Goal: Transaction & Acquisition: Purchase product/service

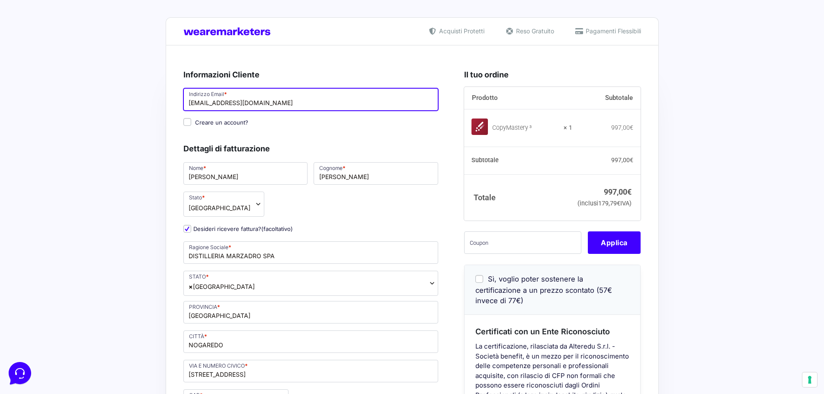
drag, startPoint x: 235, startPoint y: 105, endPoint x: 123, endPoint y: 106, distance: 112.4
type input "[PERSON_NAME][EMAIL_ADDRESS][PERSON_NAME][DOMAIN_NAME]"
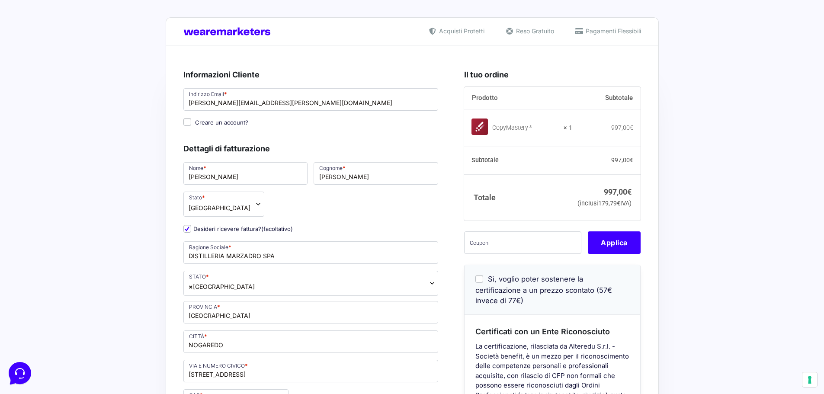
click at [188, 122] on input "Creare un account?" at bounding box center [187, 122] width 8 height 8
checkbox input "true"
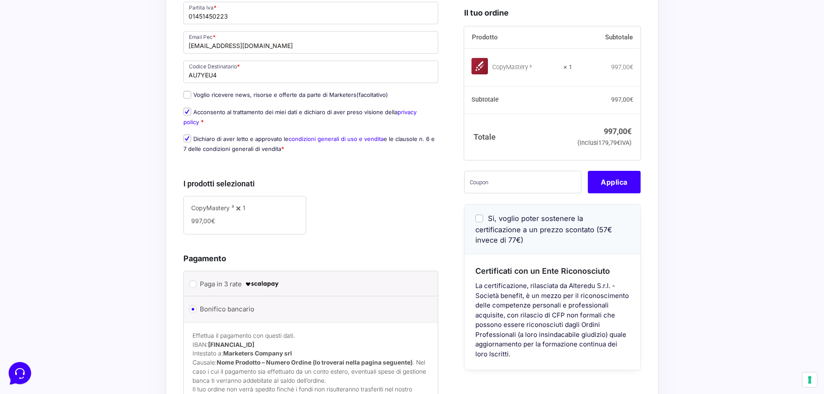
scroll to position [432, 0]
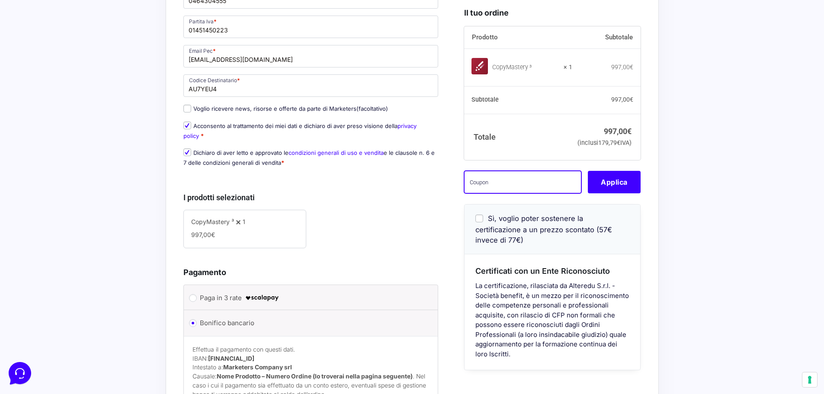
click at [507, 190] on input "text" at bounding box center [522, 182] width 117 height 22
type input "AMICIDV40"
click at [607, 193] on button "Applica" at bounding box center [614, 182] width 53 height 22
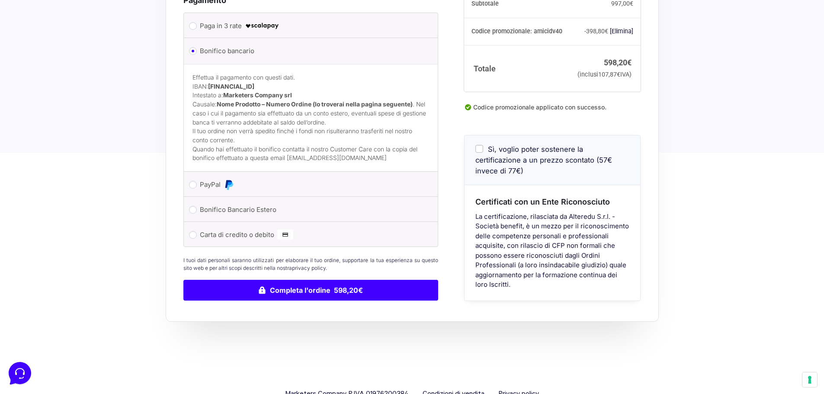
scroll to position [689, 0]
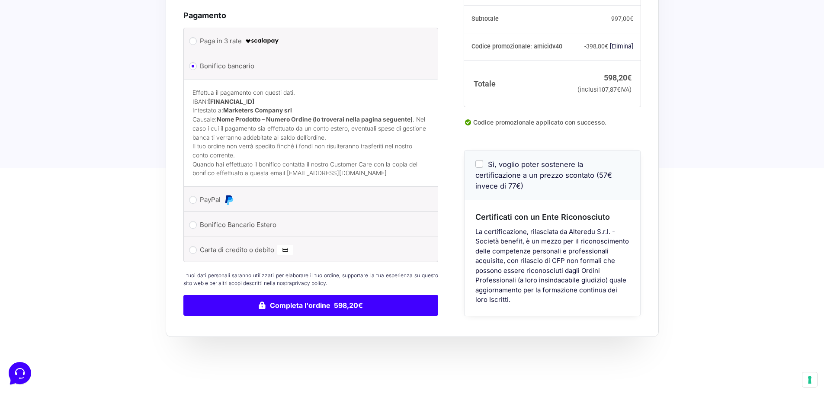
click at [479, 168] on input "Sì, voglio poter sostenere la certificazione a un prezzo scontato (57€ invece d…" at bounding box center [479, 164] width 8 height 8
checkbox input "true"
click at [480, 168] on input "Sì, voglio poter sostenere la certificazione a un prezzo scontato (57€ invece d…" at bounding box center [479, 164] width 8 height 8
checkbox input "false"
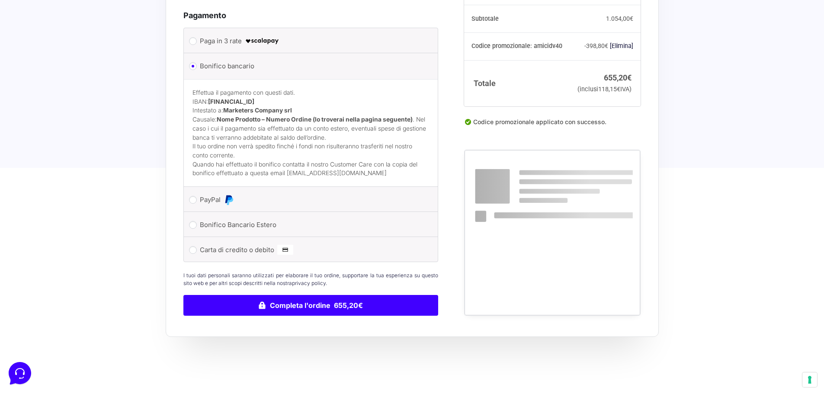
click at [480, 174] on div at bounding box center [552, 232] width 176 height 165
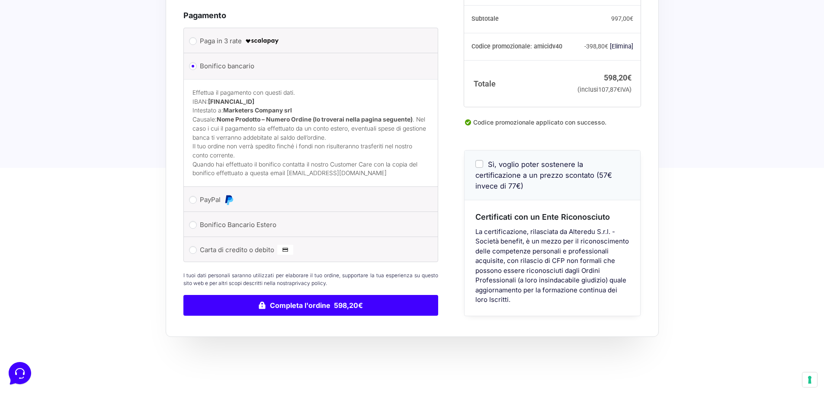
click at [479, 168] on input "Sì, voglio poter sostenere la certificazione a un prezzo scontato (57€ invece d…" at bounding box center [479, 164] width 8 height 8
checkbox input "true"
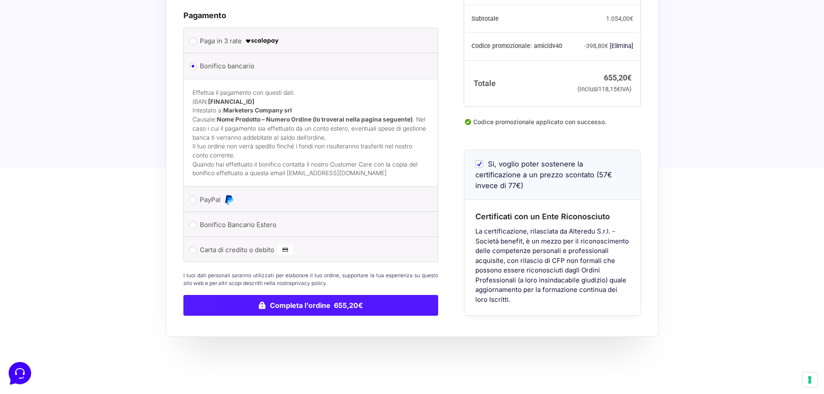
click at [298, 301] on button "Completa l'ordine 655,20€" at bounding box center [310, 305] width 255 height 21
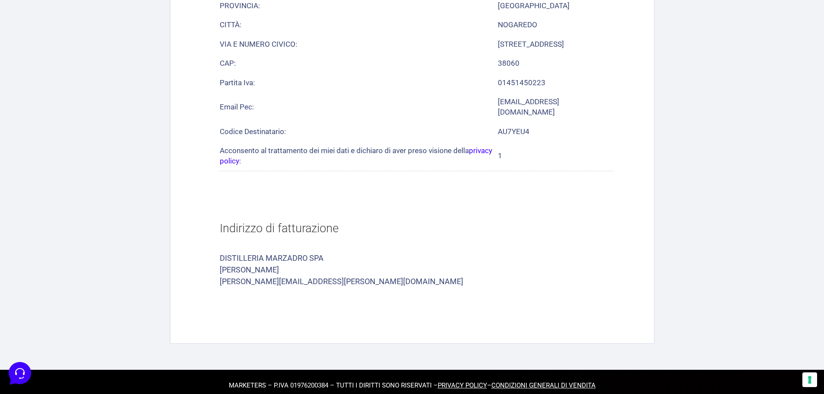
scroll to position [553, 0]
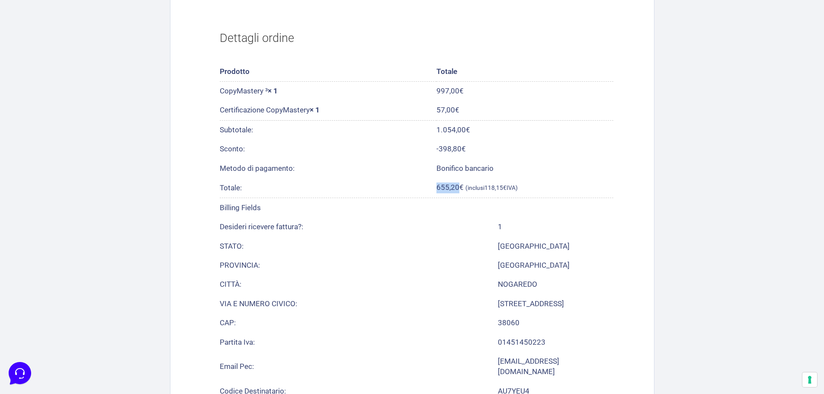
drag, startPoint x: 437, startPoint y: 185, endPoint x: 459, endPoint y: 184, distance: 22.1
click at [459, 184] on tr "Totale: 655,20 € (inclusi 118,15 € IVA)" at bounding box center [416, 187] width 393 height 19
copy tr "655,20"
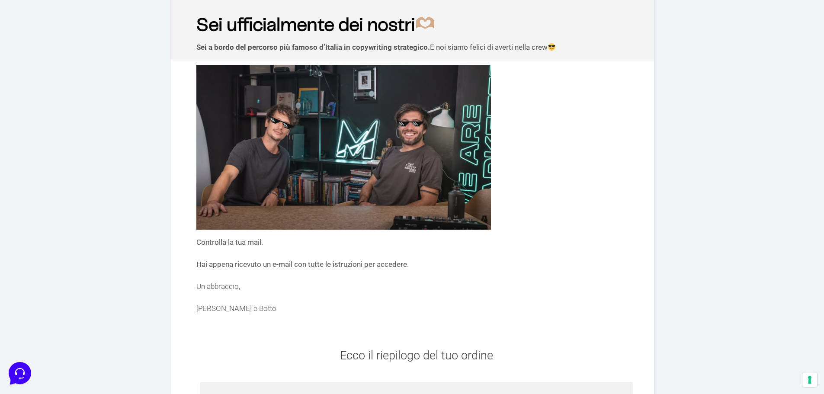
scroll to position [0, 0]
